Goal: Task Accomplishment & Management: Use online tool/utility

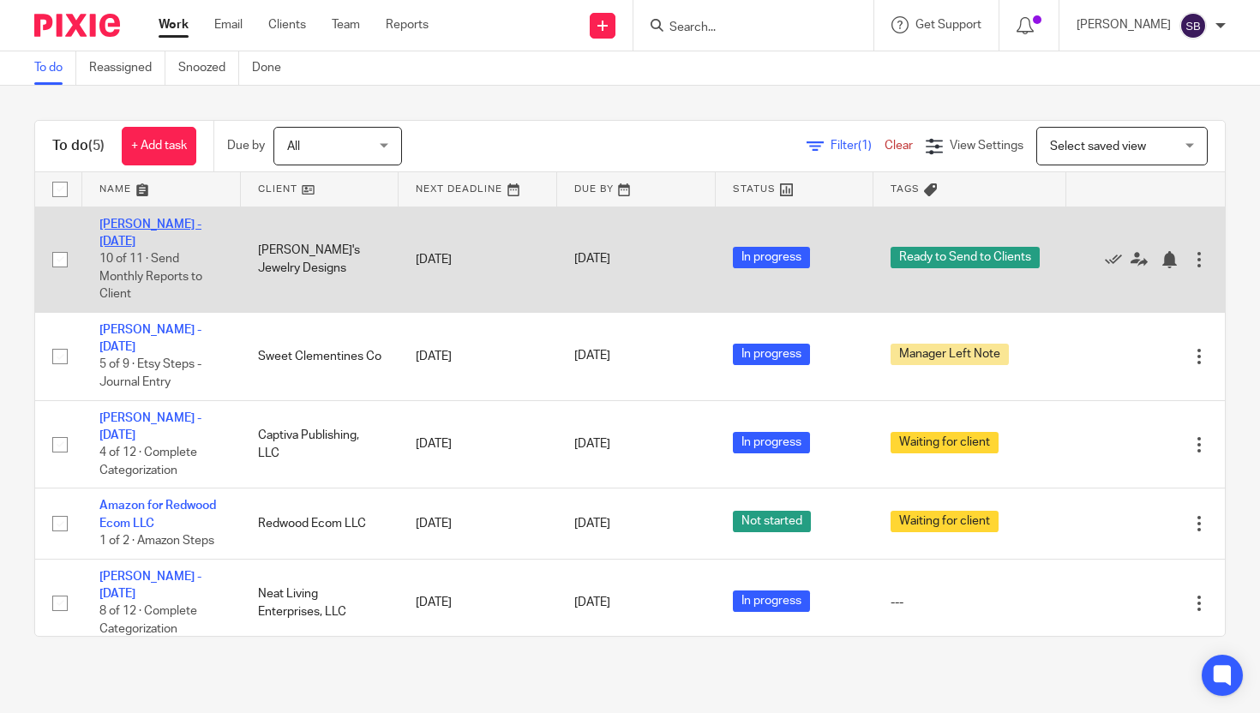
click at [171, 222] on link "Amy Aguirre - Aug 2025" at bounding box center [150, 233] width 102 height 29
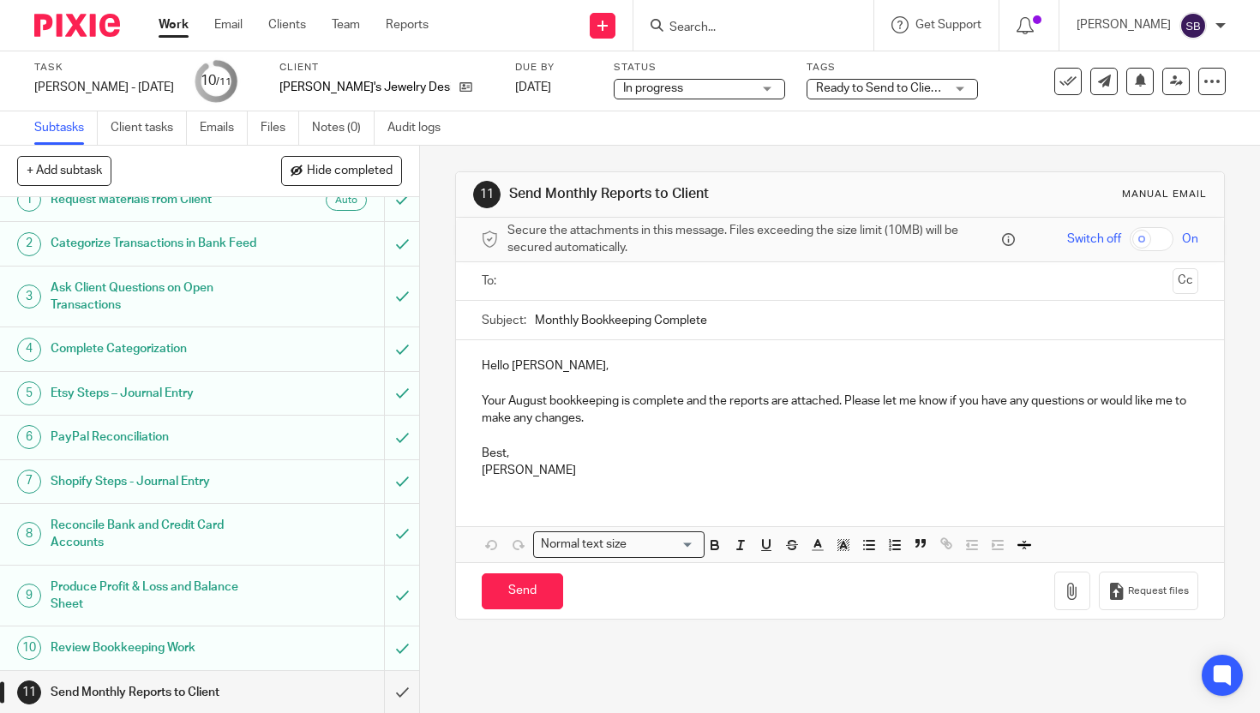
scroll to position [27, 0]
click at [513, 282] on input "text" at bounding box center [839, 282] width 652 height 20
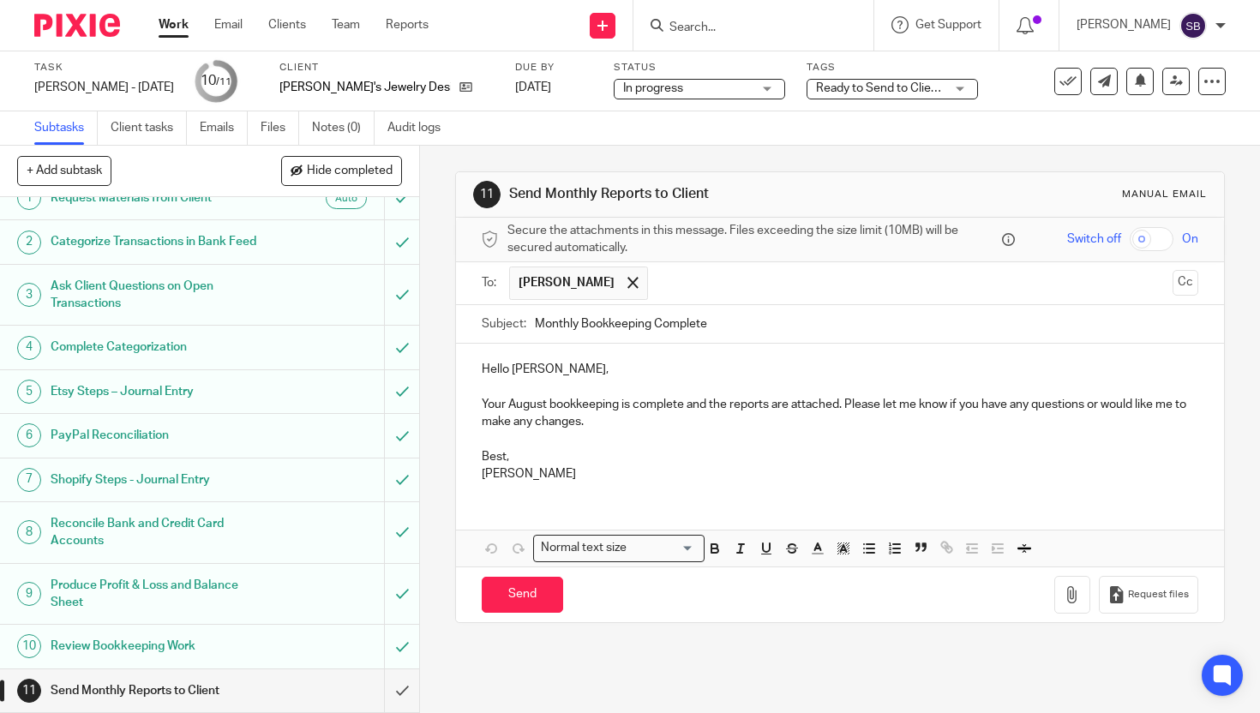
click at [506, 368] on p "Hello Amy," at bounding box center [840, 369] width 716 height 17
click at [677, 410] on p "Your August bookkeeping is complete and the reports are attached. Please let me…" at bounding box center [840, 413] width 716 height 35
click at [501, 456] on p "Best," at bounding box center [840, 456] width 716 height 17
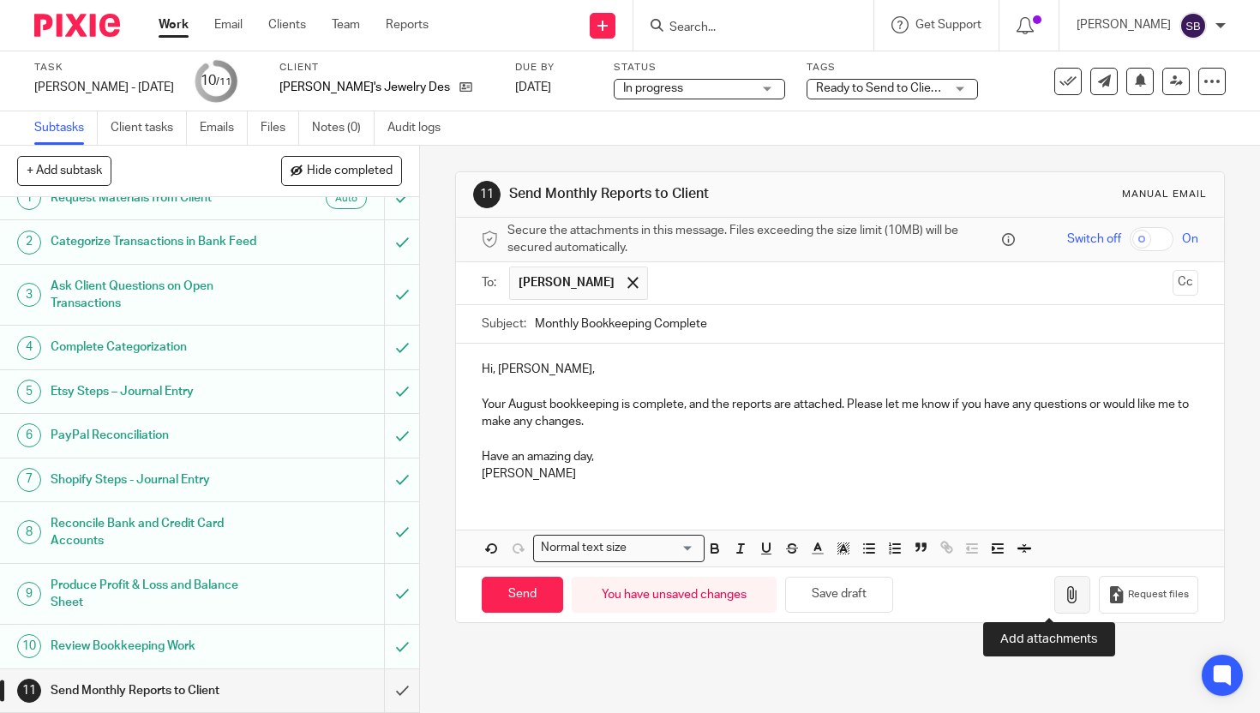
click at [1063, 595] on icon "button" at bounding box center [1071, 594] width 17 height 17
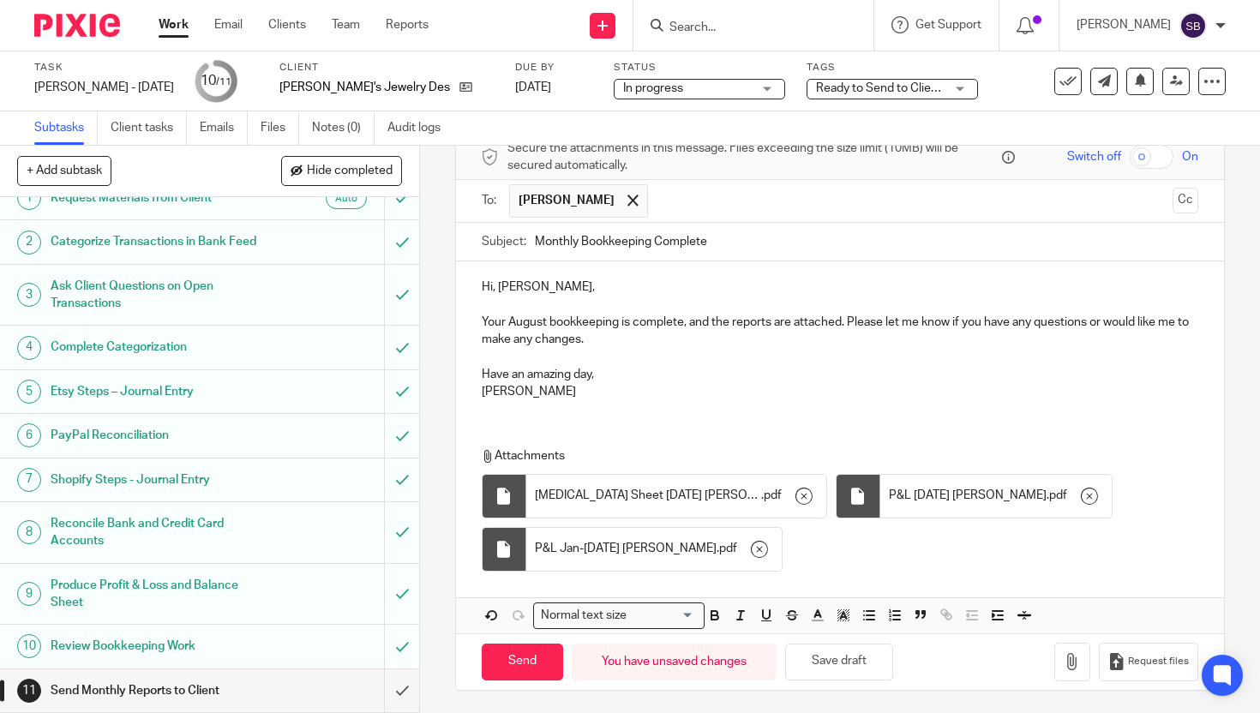
scroll to position [85, 0]
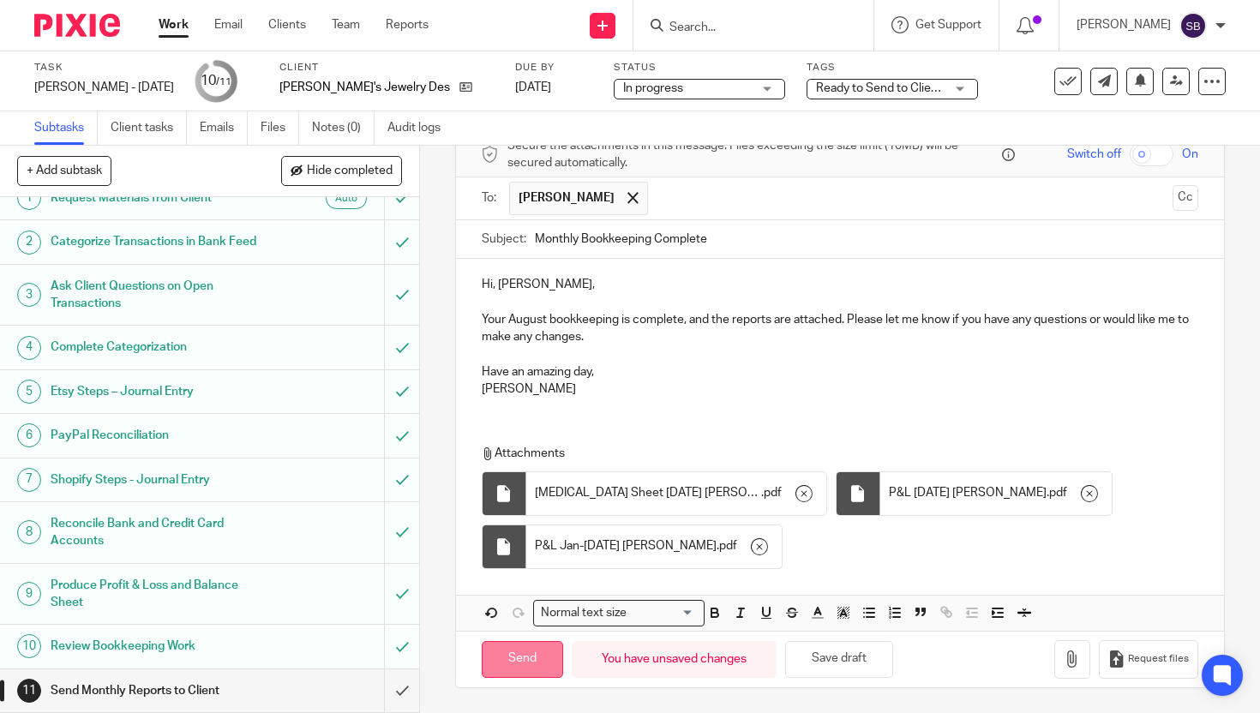
click at [524, 659] on input "Send" at bounding box center [522, 659] width 81 height 37
type input "Sent"
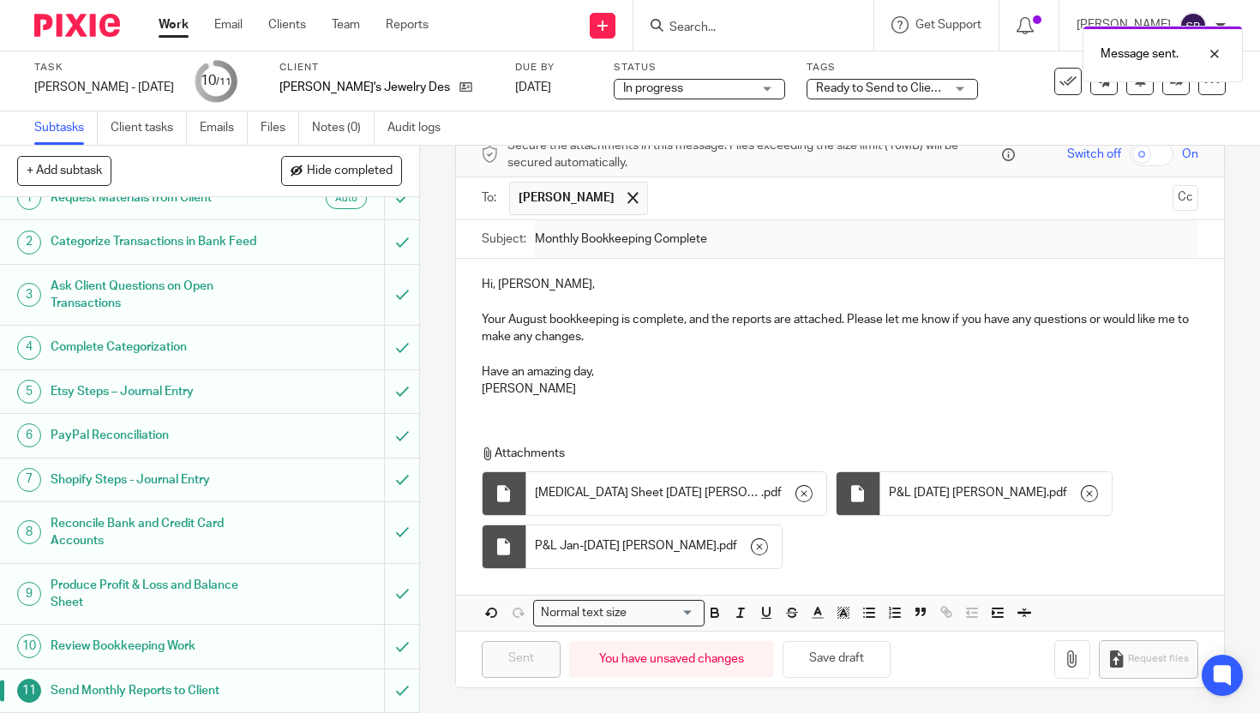
click at [172, 21] on link "Work" at bounding box center [174, 24] width 30 height 17
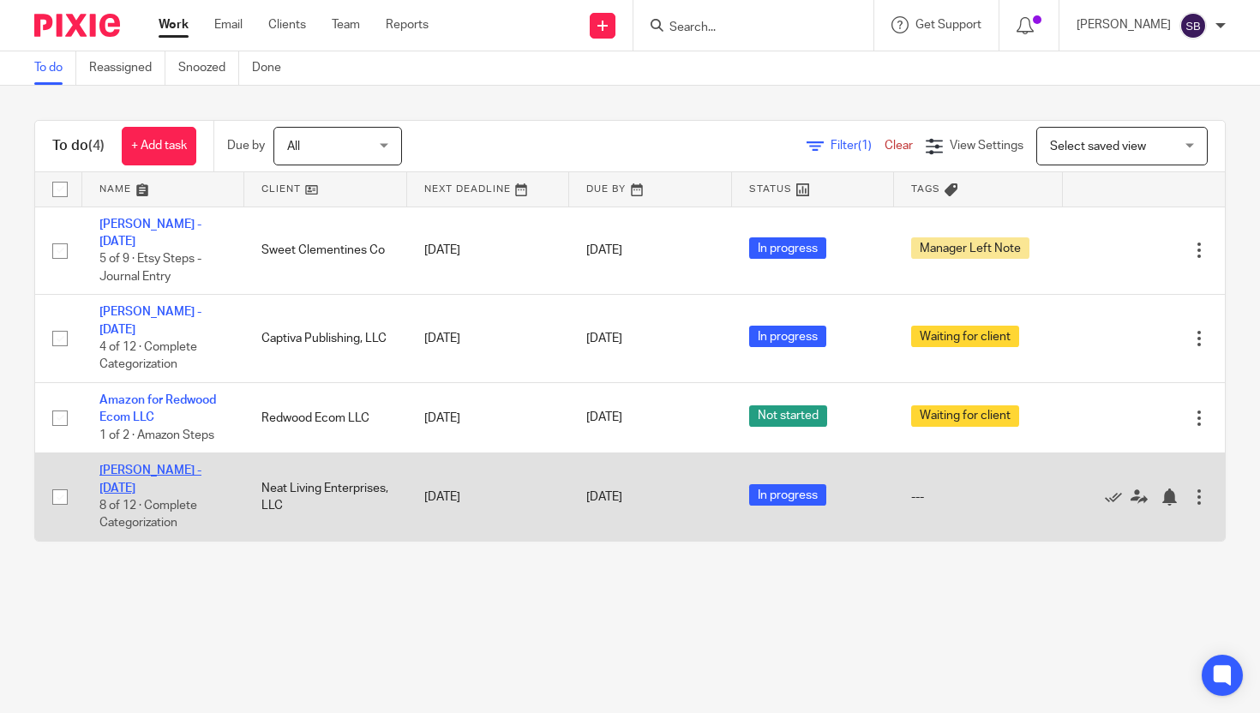
click at [178, 479] on link "[PERSON_NAME] - [DATE]" at bounding box center [150, 478] width 102 height 29
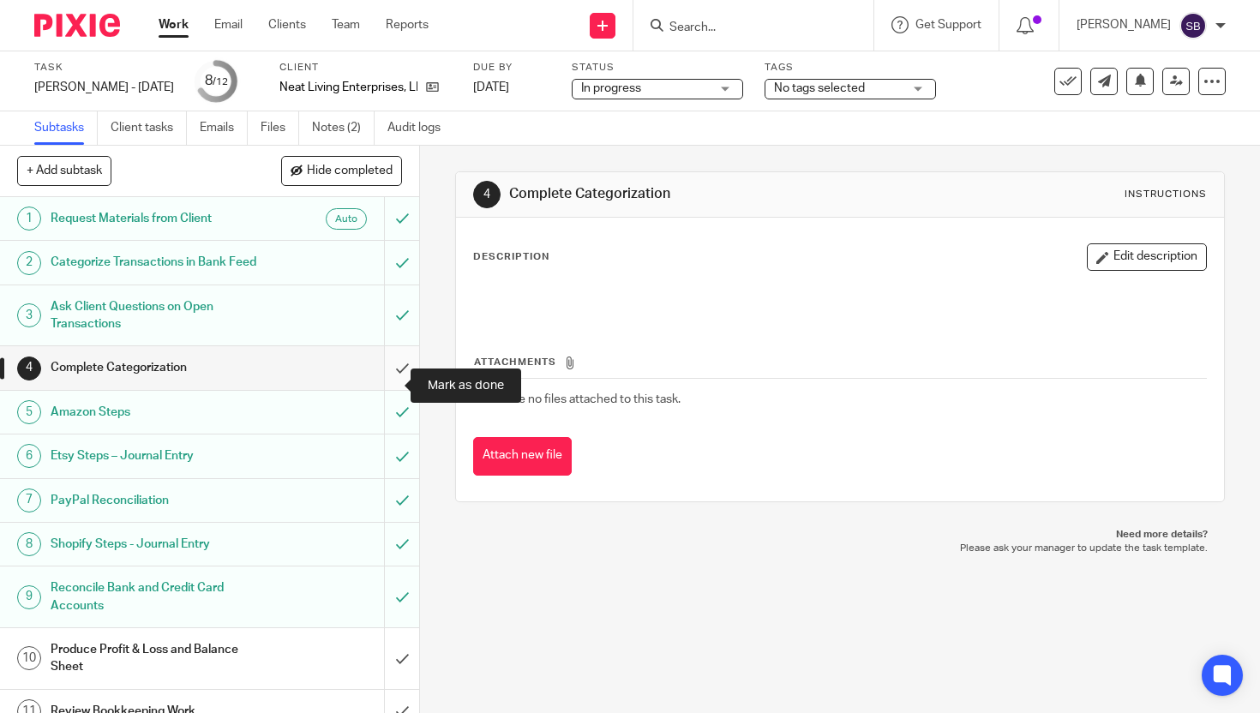
click at [382, 386] on input "submit" at bounding box center [209, 367] width 419 height 43
